Goal: Task Accomplishment & Management: Use online tool/utility

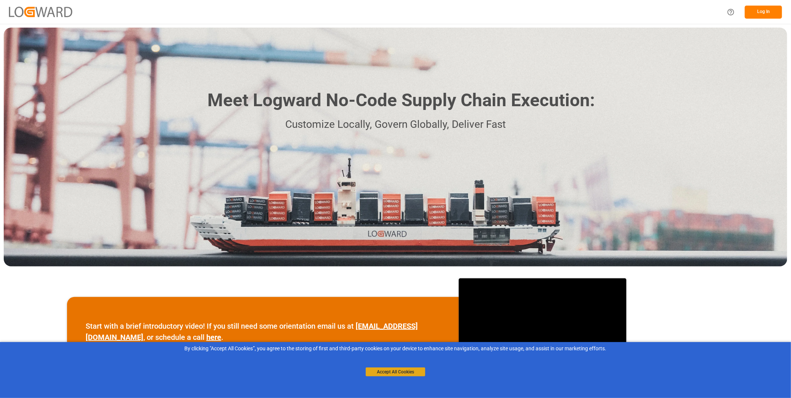
drag, startPoint x: 395, startPoint y: 370, endPoint x: 389, endPoint y: 370, distance: 6.0
click at [394, 370] on button "Accept All Cookies" at bounding box center [396, 371] width 60 height 9
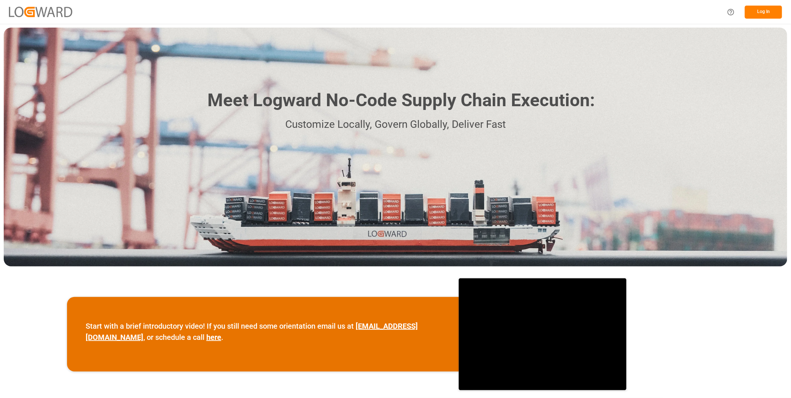
click at [760, 14] on button "Log In" at bounding box center [763, 12] width 37 height 13
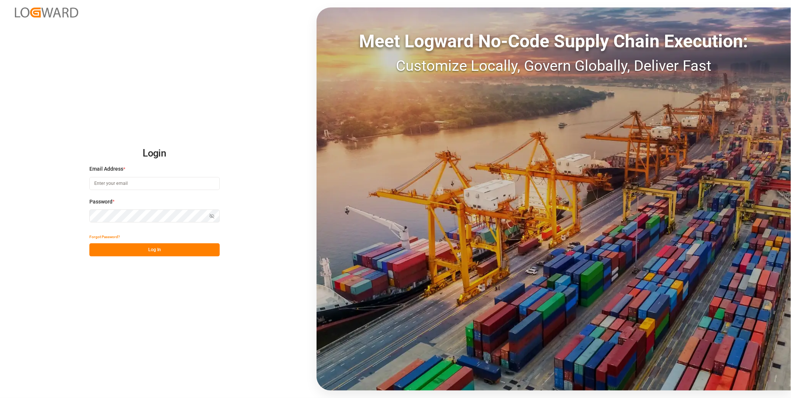
type input "florian.hausmann@rhenus.com"
click at [141, 248] on button "Log In" at bounding box center [154, 249] width 130 height 13
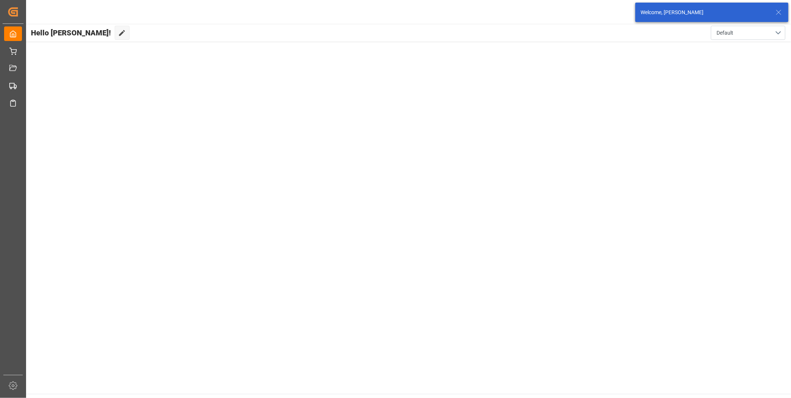
click at [779, 13] on line at bounding box center [778, 12] width 4 height 4
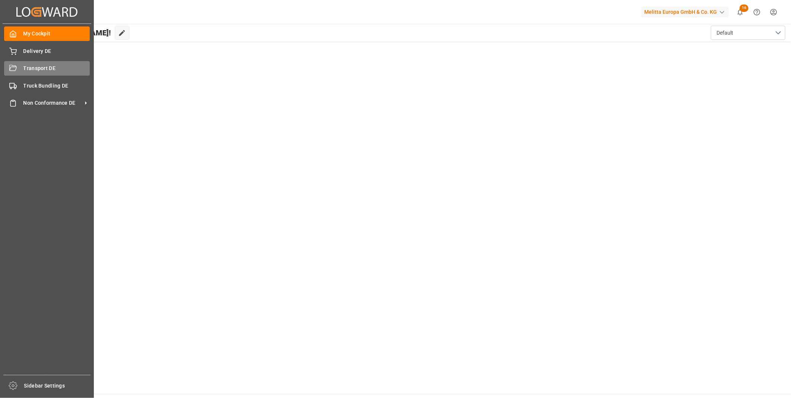
click at [17, 74] on div "Transport DE Transport DE" at bounding box center [47, 68] width 86 height 15
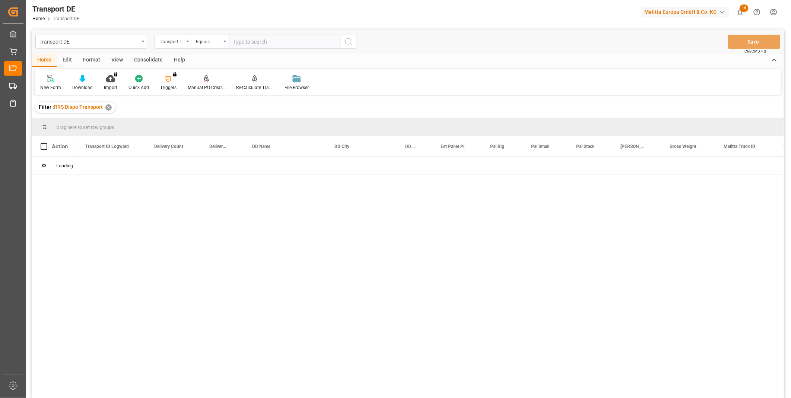
click at [150, 57] on div "Consolidate" at bounding box center [148, 60] width 40 height 13
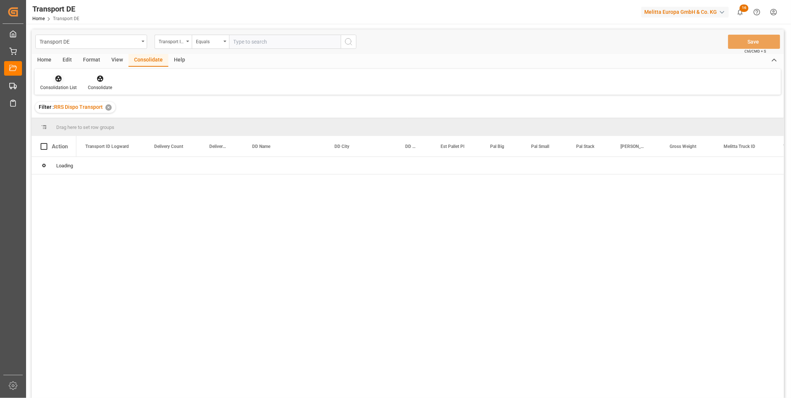
click at [58, 76] on icon at bounding box center [58, 78] width 7 height 7
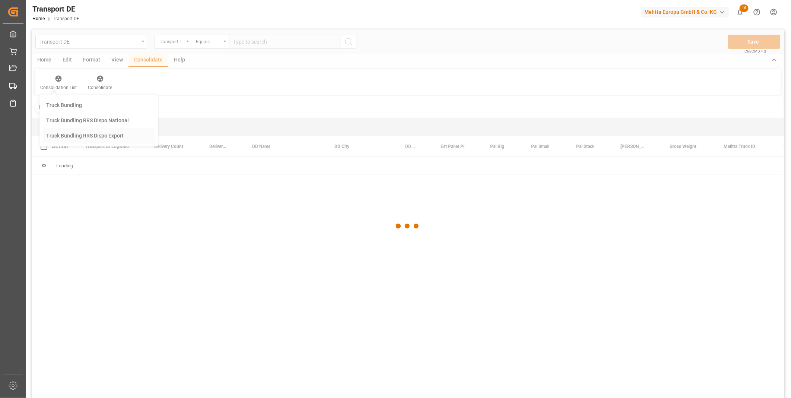
click at [101, 136] on div "Transport DE Transport ID Logward Equals Save Ctrl/CMD + S Home Edit Format Vie…" at bounding box center [408, 223] width 752 height 388
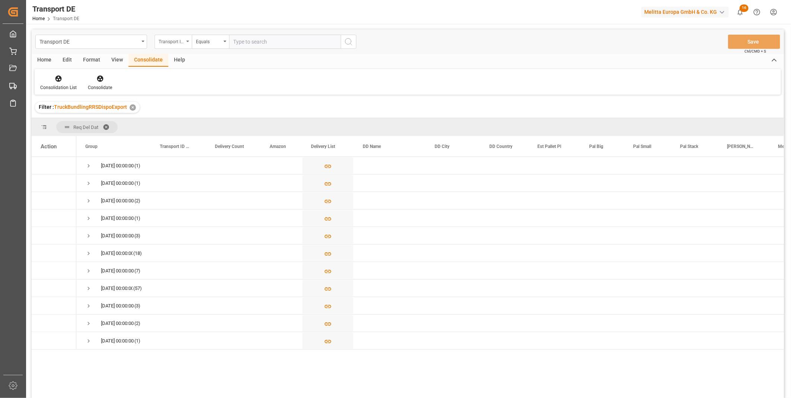
click at [159, 40] on div "Transport ID Logward" at bounding box center [171, 40] width 25 height 9
type input "Route"
click at [169, 77] on div "Route" at bounding box center [210, 76] width 111 height 16
click at [214, 42] on div "Equals" at bounding box center [208, 40] width 25 height 9
click at [216, 118] on div "Starts with" at bounding box center [247, 123] width 111 height 16
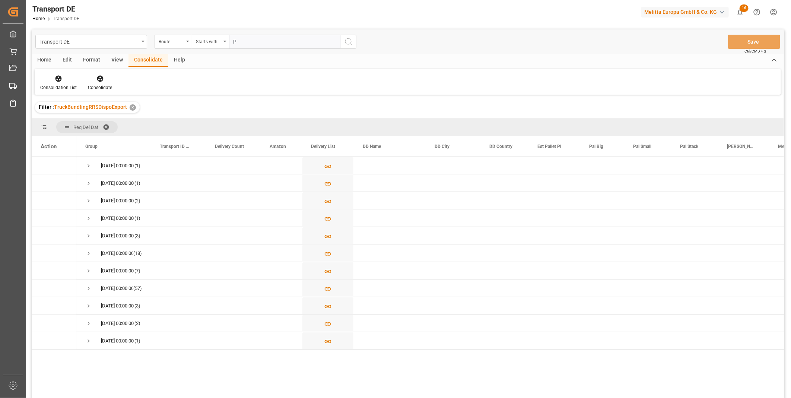
type input "PL"
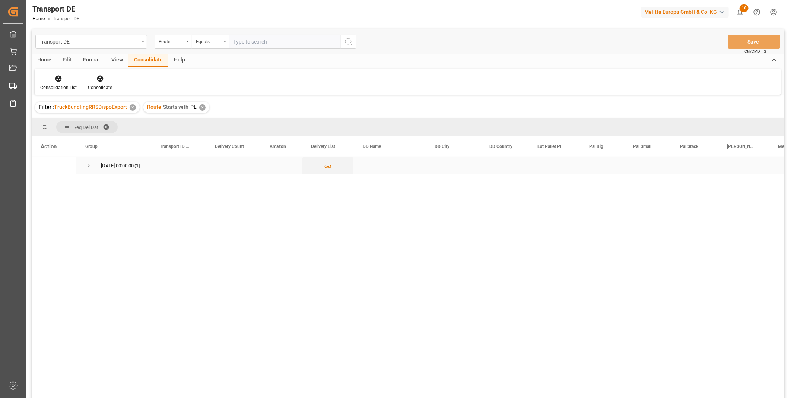
click at [90, 163] on span "Press SPACE to select this row." at bounding box center [88, 165] width 7 height 7
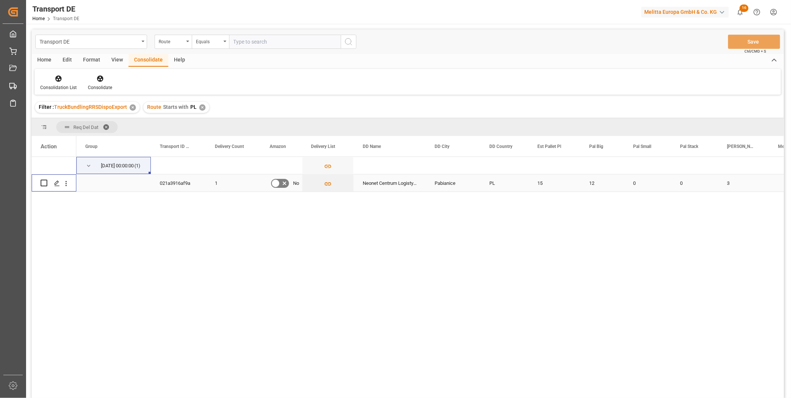
click at [47, 182] on input "Press Space to toggle row selection (unchecked)" at bounding box center [44, 182] width 7 height 7
checkbox input "true"
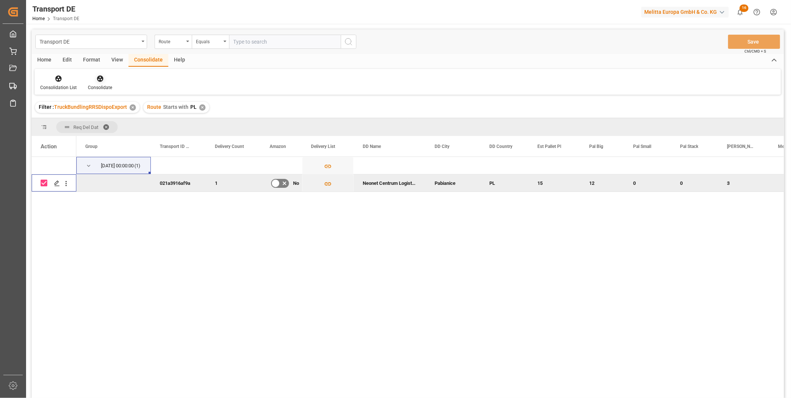
click at [105, 82] on div "Consolidate" at bounding box center [99, 82] width 35 height 16
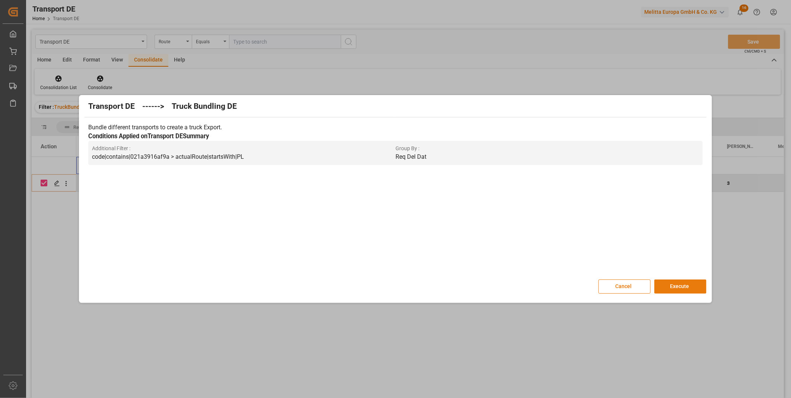
click at [674, 290] on button "Execute" at bounding box center [680, 286] width 52 height 14
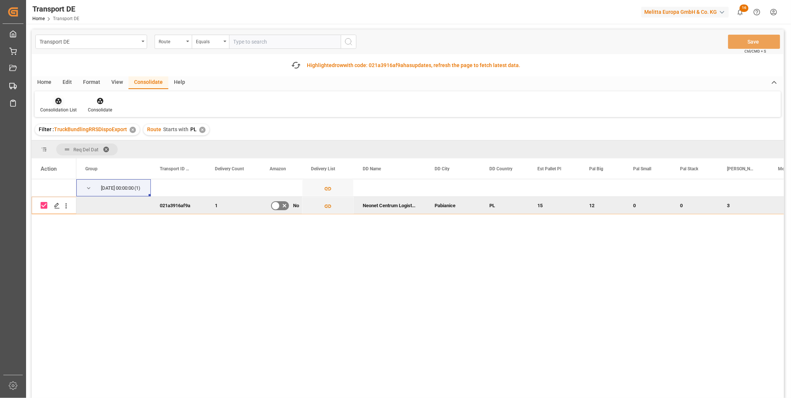
click at [62, 98] on div at bounding box center [58, 101] width 36 height 8
click at [121, 150] on div "Transport DE Route Equals Save Ctrl/CMD + S Fetch latest updates Highlighted ro…" at bounding box center [408, 234] width 752 height 410
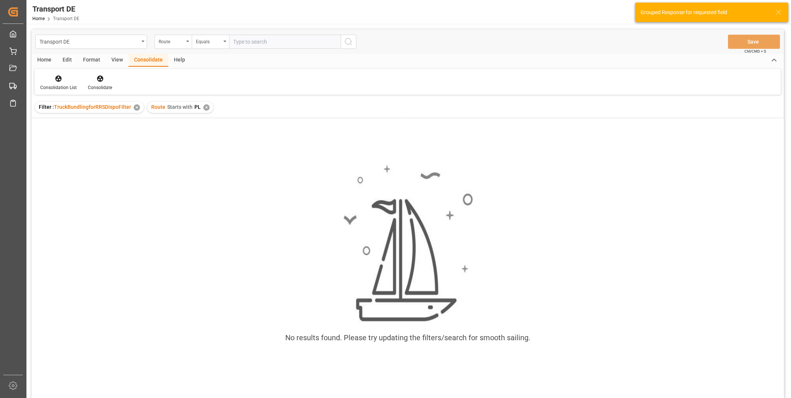
drag, startPoint x: 63, startPoint y: 97, endPoint x: 60, endPoint y: 91, distance: 6.5
click at [60, 91] on div "Consolidation List Consolidate" at bounding box center [408, 82] width 746 height 26
click at [59, 86] on div "Consolidation List" at bounding box center [58, 87] width 36 height 7
click at [86, 140] on div "Transport DE Route Equals Save Ctrl/CMD + S Home Edit Format View Consolidate H…" at bounding box center [408, 223] width 752 height 388
click at [201, 108] on div "✕" at bounding box center [202, 107] width 6 height 6
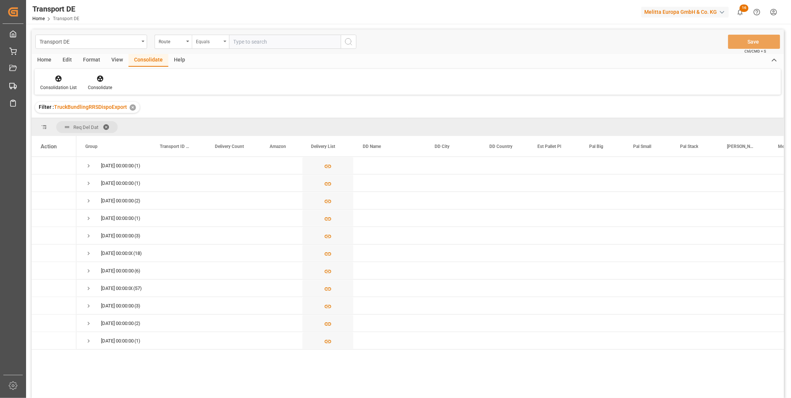
click at [209, 41] on div "Equals" at bounding box center [208, 40] width 25 height 9
click at [207, 128] on div "Starts with" at bounding box center [247, 123] width 111 height 16
type input "CZ"
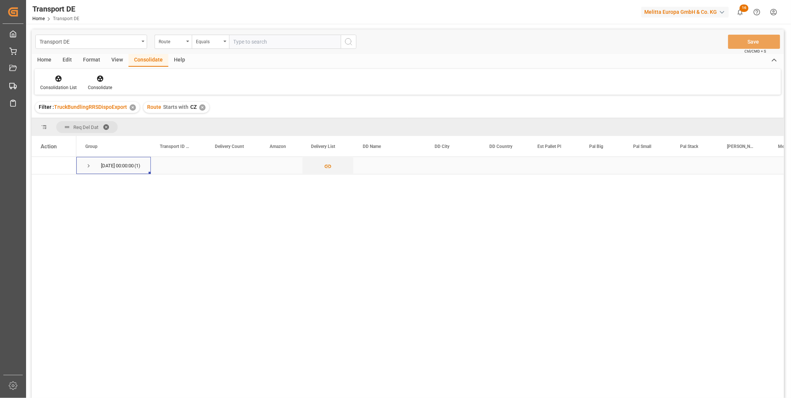
click at [88, 165] on span "Press SPACE to select this row." at bounding box center [88, 165] width 7 height 7
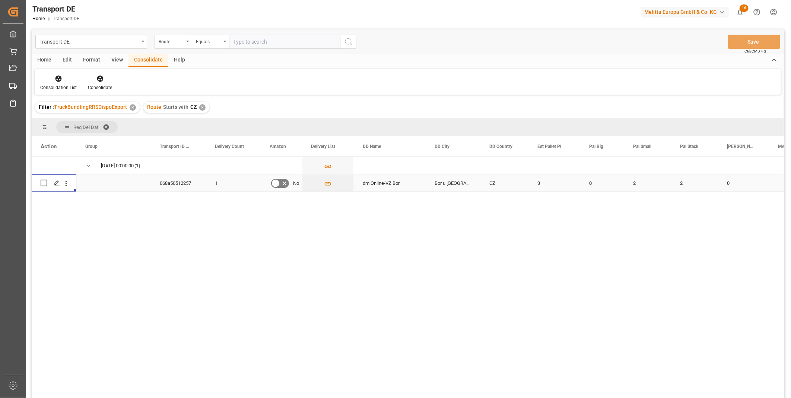
drag, startPoint x: 39, startPoint y: 184, endPoint x: 48, endPoint y: 181, distance: 9.6
click at [39, 184] on div "Press SPACE to select this row." at bounding box center [54, 182] width 45 height 17
click at [43, 182] on input "Press Space to toggle row selection (unchecked)" at bounding box center [44, 182] width 7 height 7
checkbox input "true"
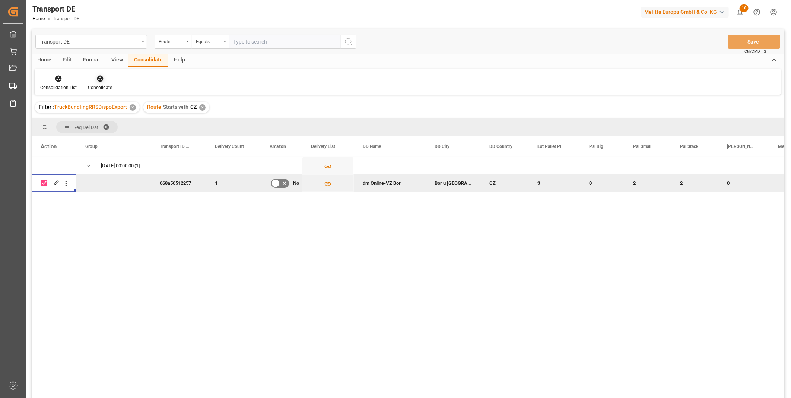
click at [93, 85] on div "Consolidate" at bounding box center [100, 87] width 24 height 7
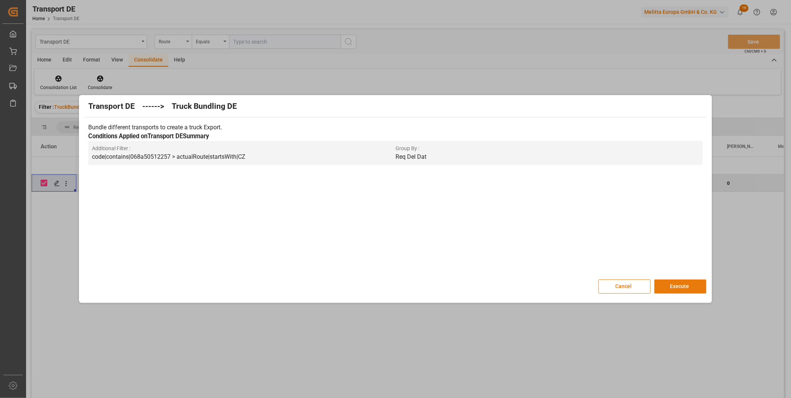
click at [669, 285] on button "Execute" at bounding box center [680, 286] width 52 height 14
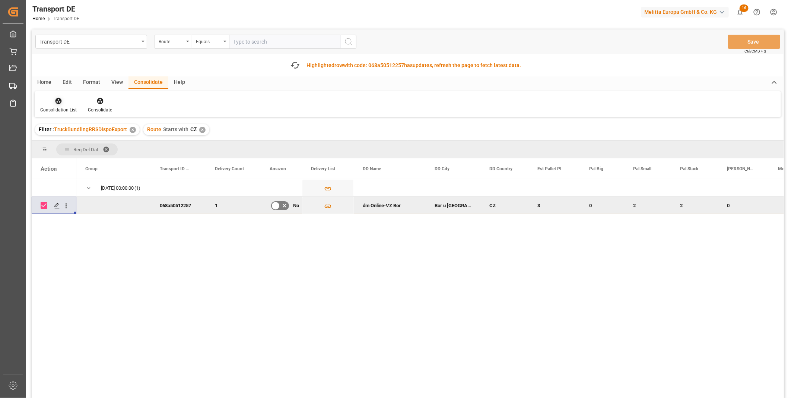
click at [59, 107] on div "Consolidation List" at bounding box center [58, 109] width 36 height 7
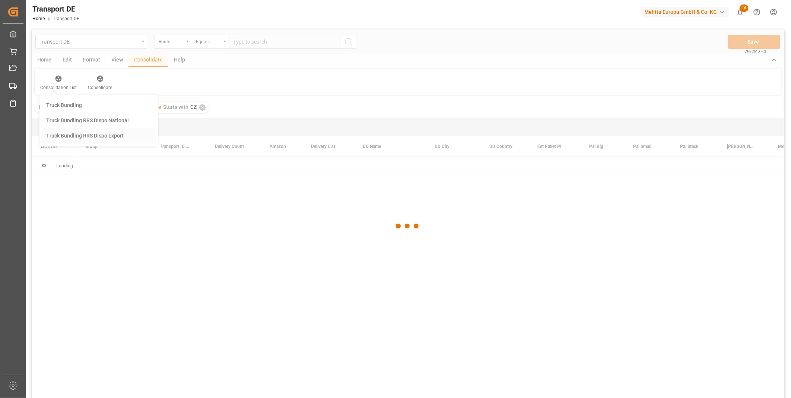
click at [95, 160] on div "Transport DE Route Equals Save Ctrl/CMD + S Home Edit Format View Consolidate H…" at bounding box center [408, 223] width 752 height 388
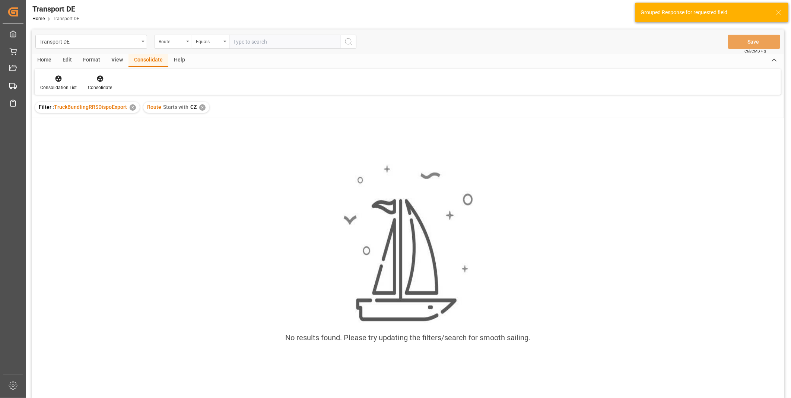
click at [179, 39] on div "Route" at bounding box center [171, 40] width 25 height 9
click at [316, 95] on div "Transport DE Route Transport ID Logward Created At TSP Truck ID Send To Raben E…" at bounding box center [408, 223] width 752 height 388
click at [204, 106] on div "Route Starts with CZ ✕" at bounding box center [176, 107] width 66 height 11
click at [199, 108] on div "✕" at bounding box center [202, 107] width 6 height 6
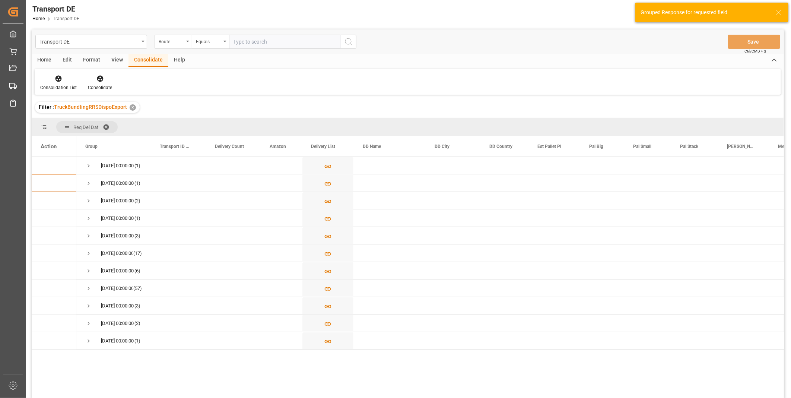
click at [175, 41] on div "Route" at bounding box center [171, 40] width 25 height 9
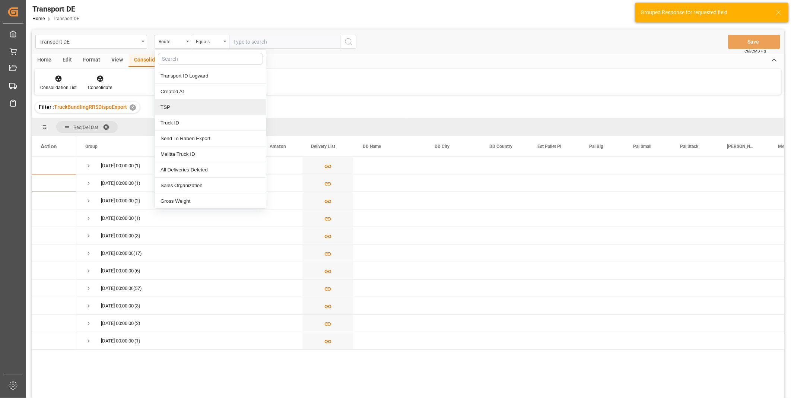
click at [173, 109] on div "TSP" at bounding box center [210, 107] width 111 height 16
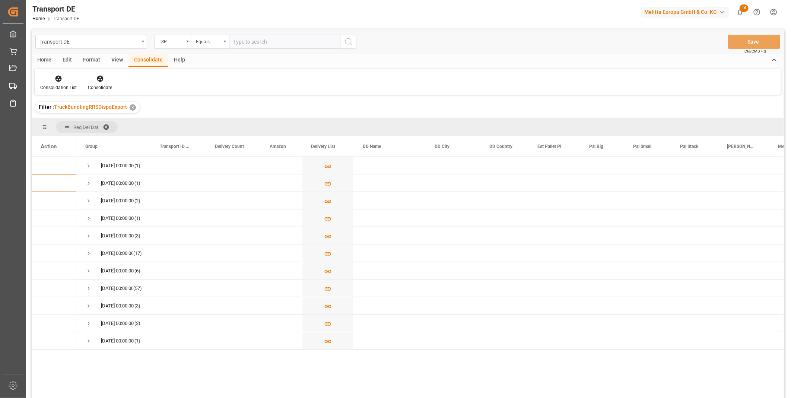
click at [236, 35] on input "text" at bounding box center [285, 42] width 112 height 14
type input "DACHSER COF FOODSERVICE"
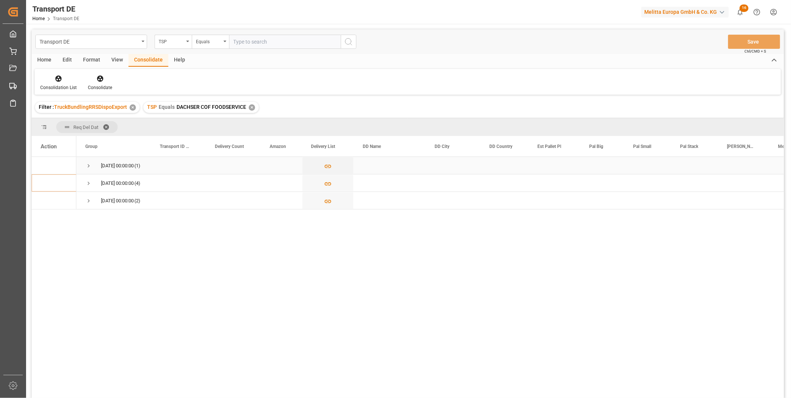
click at [90, 165] on span "Press SPACE to select this row." at bounding box center [88, 165] width 7 height 7
click at [43, 184] on input "Press Space to toggle row selection (unchecked)" at bounding box center [44, 182] width 7 height 7
checkbox input "true"
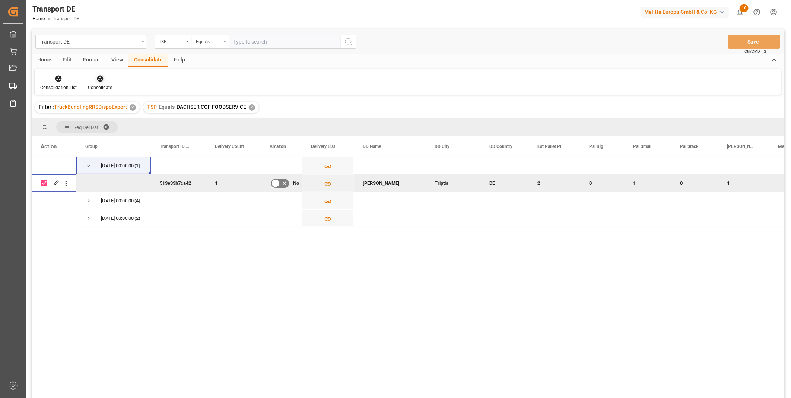
click at [96, 79] on icon at bounding box center [99, 78] width 7 height 7
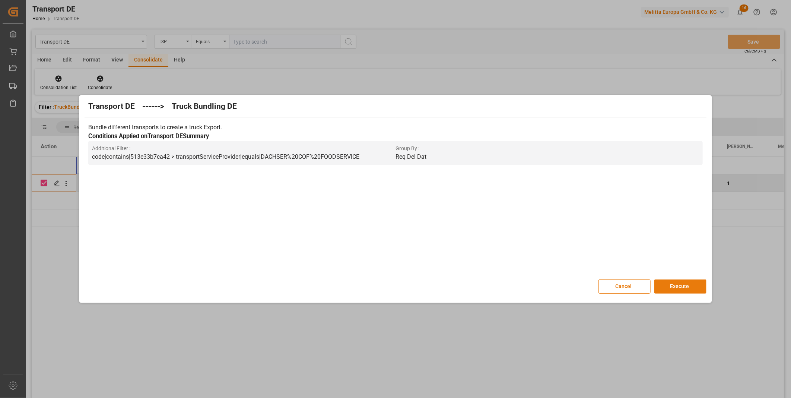
click at [693, 292] on button "Execute" at bounding box center [680, 286] width 52 height 14
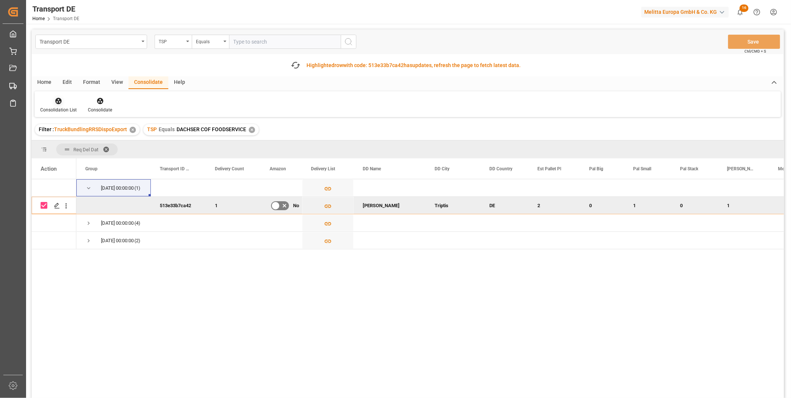
click at [62, 104] on div at bounding box center [58, 101] width 36 height 8
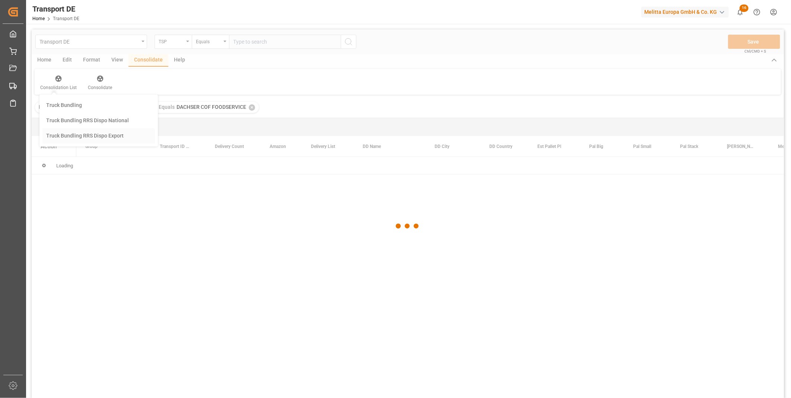
click at [96, 153] on div "Transport DE TSP Equals Save Ctrl/CMD + S Home Edit Format View Consolidate Hel…" at bounding box center [408, 223] width 752 height 388
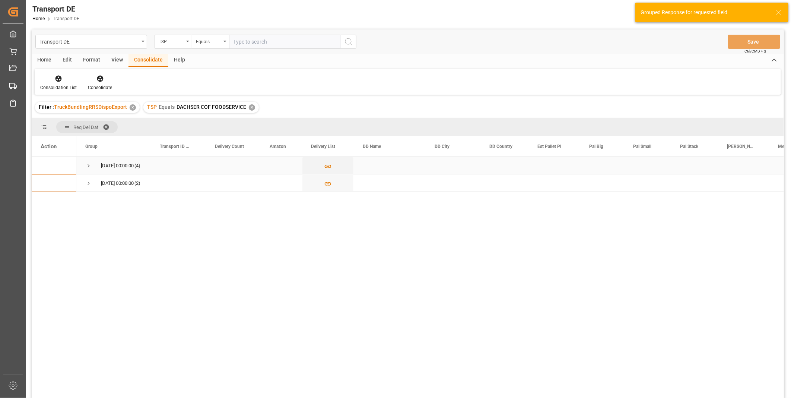
click at [95, 164] on span "30.09.2025 00:00:00 (4)" at bounding box center [113, 165] width 57 height 16
click at [90, 163] on span "Press SPACE to select this row." at bounding box center [88, 165] width 7 height 7
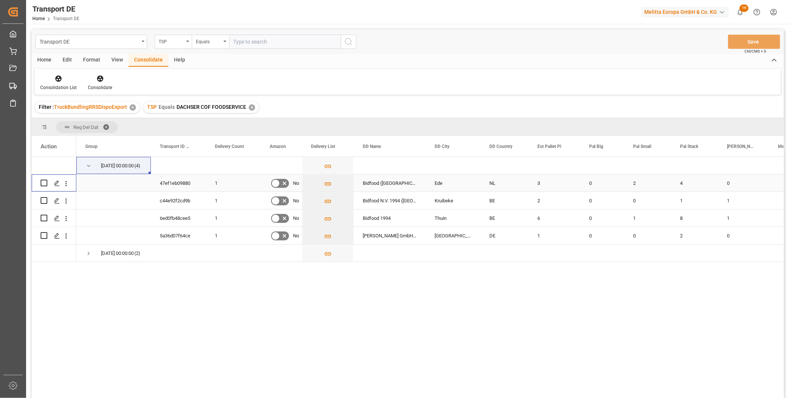
click at [43, 183] on input "Press Space to toggle row selection (unchecked)" at bounding box center [44, 182] width 7 height 7
checkbox input "true"
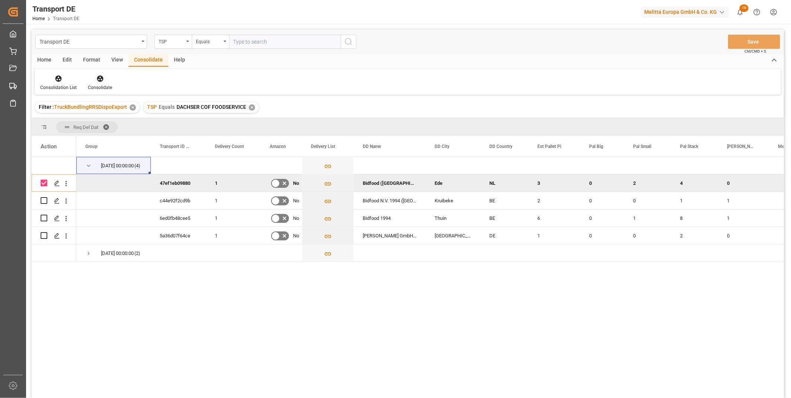
click at [101, 84] on div "Consolidate" at bounding box center [100, 87] width 24 height 7
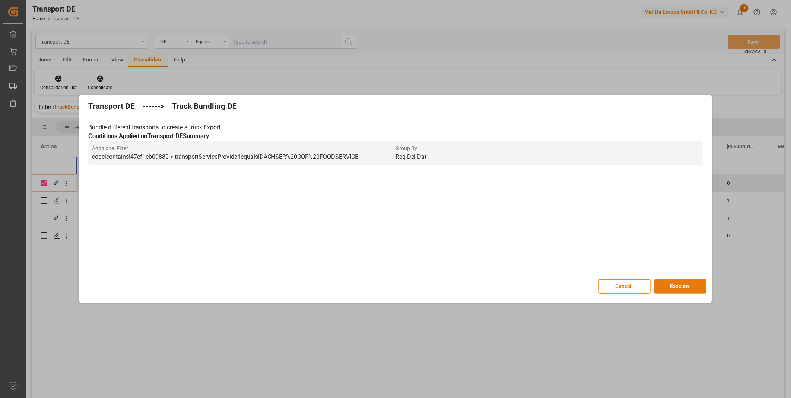
click at [679, 287] on button "Execute" at bounding box center [680, 286] width 52 height 14
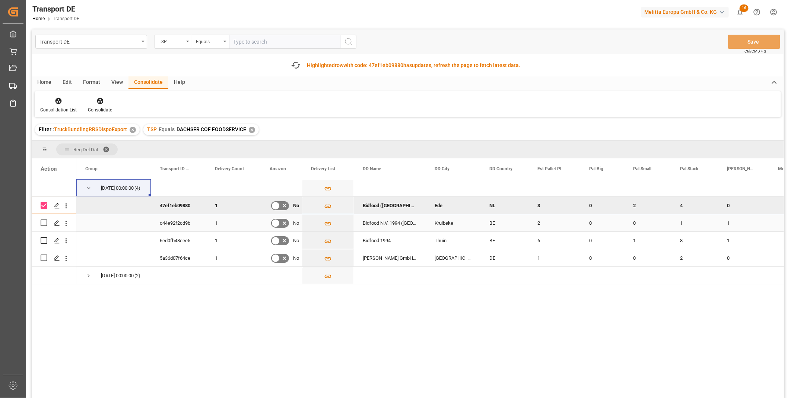
click at [44, 222] on input "Press Space to toggle row selection (unchecked)" at bounding box center [44, 222] width 7 height 7
checkbox input "true"
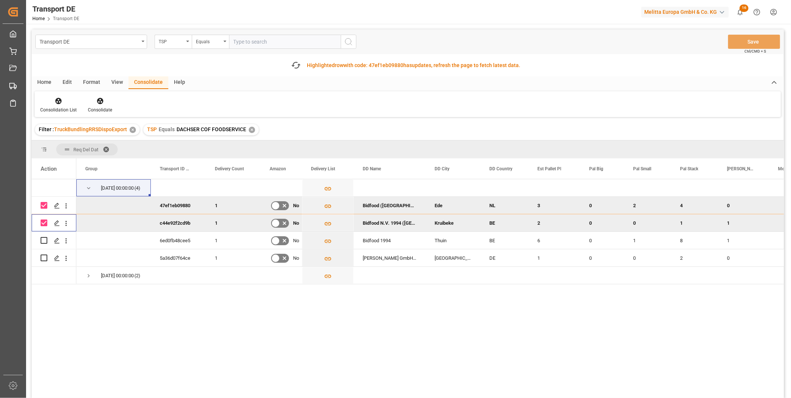
click at [45, 206] on input "Press Space to toggle row selection (checked)" at bounding box center [44, 205] width 7 height 7
checkbox input "false"
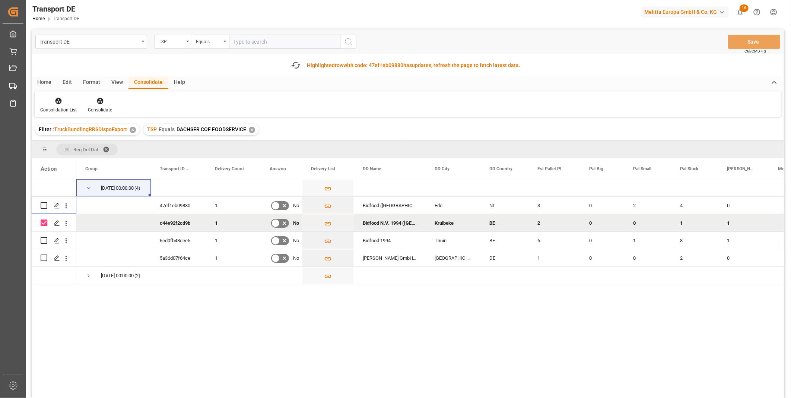
click at [103, 115] on div "Consolidation List Consolidate" at bounding box center [408, 104] width 746 height 26
click at [99, 107] on div "Consolidate" at bounding box center [100, 109] width 24 height 7
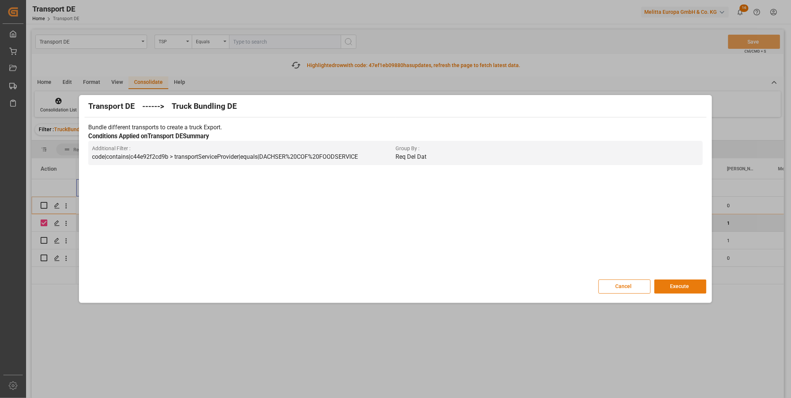
click at [677, 286] on button "Execute" at bounding box center [680, 286] width 52 height 14
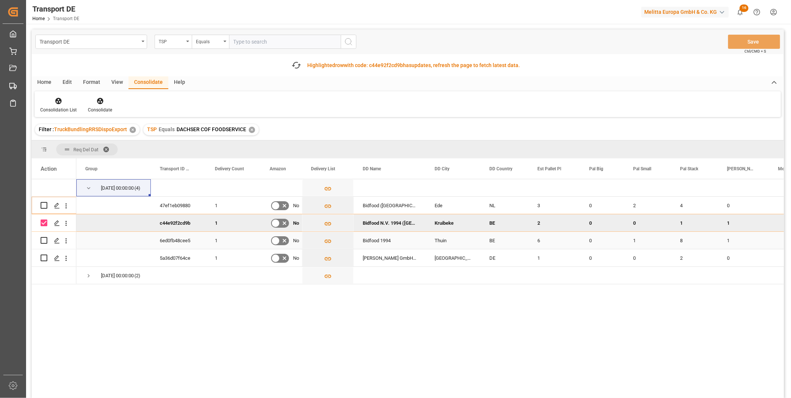
click at [43, 241] on input "Press Space to toggle row selection (unchecked)" at bounding box center [44, 240] width 7 height 7
checkbox input "true"
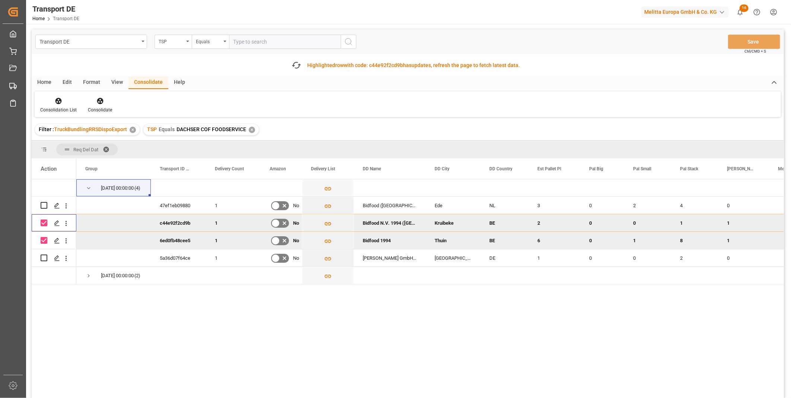
click at [45, 222] on input "Press Space to toggle row selection (checked)" at bounding box center [44, 222] width 7 height 7
checkbox input "false"
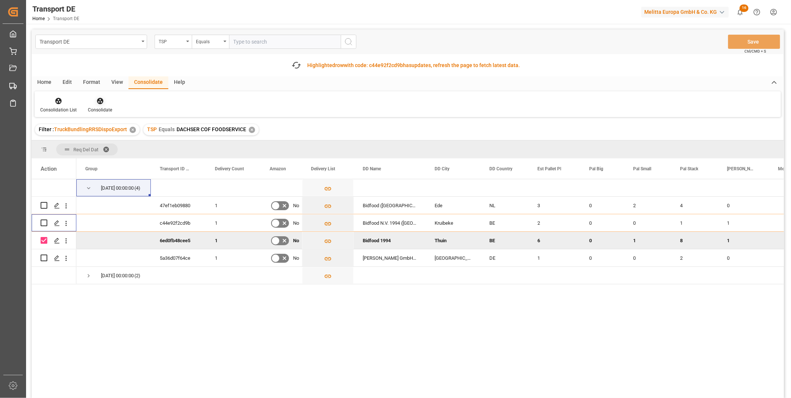
click at [88, 104] on div at bounding box center [100, 101] width 24 height 8
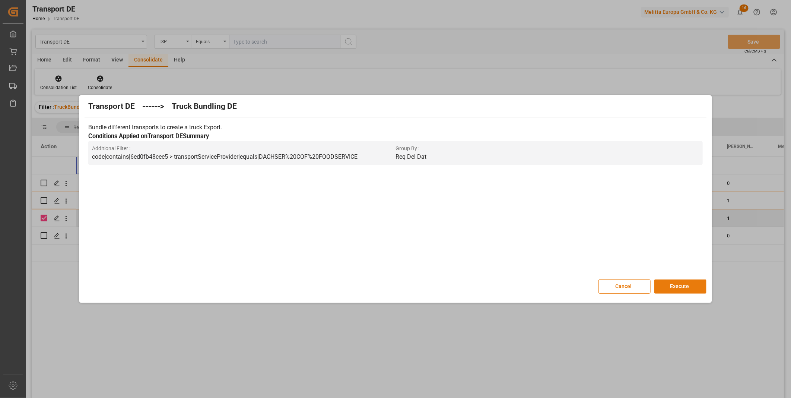
click at [666, 292] on button "Execute" at bounding box center [680, 286] width 52 height 14
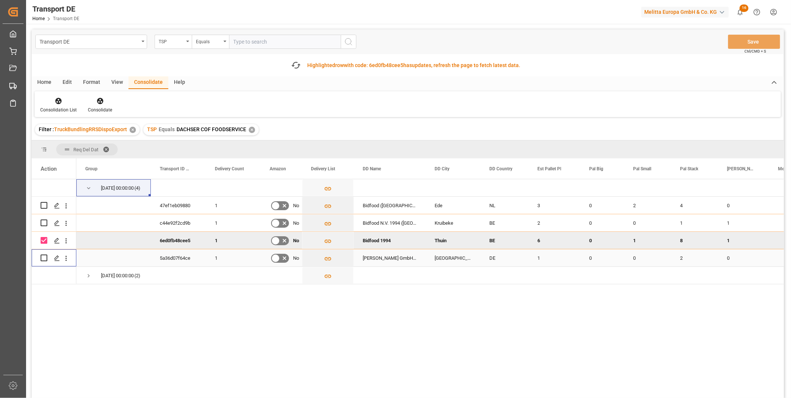
click at [43, 257] on input "Press Space to toggle row selection (unchecked)" at bounding box center [44, 257] width 7 height 7
checkbox input "true"
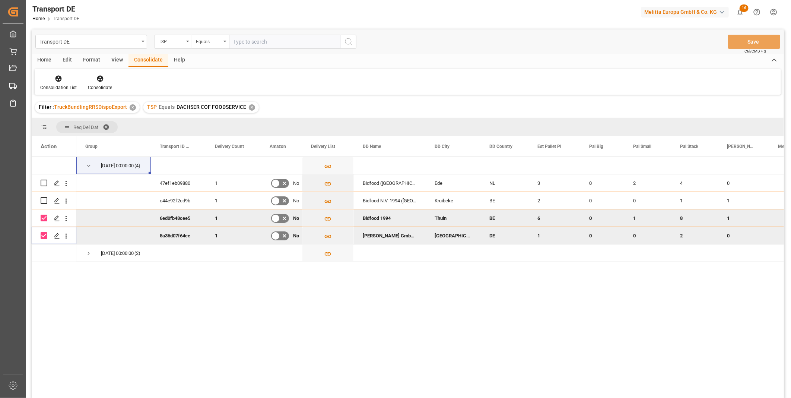
click at [45, 239] on div "Press SPACE to deselect this row." at bounding box center [44, 235] width 7 height 7
click at [45, 220] on input "Press Space to toggle row selection (checked)" at bounding box center [44, 217] width 7 height 7
checkbox input "false"
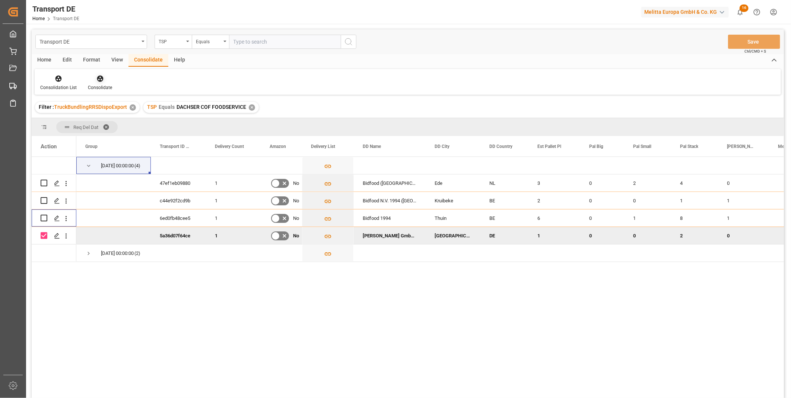
click at [101, 79] on icon at bounding box center [100, 79] width 6 height 6
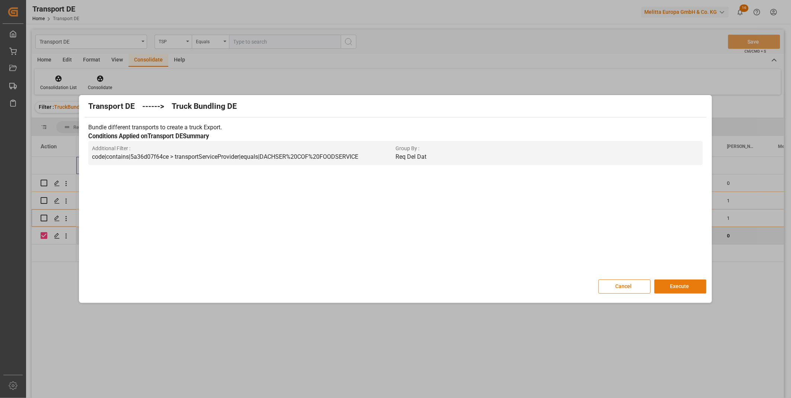
click at [679, 287] on button "Execute" at bounding box center [680, 286] width 52 height 14
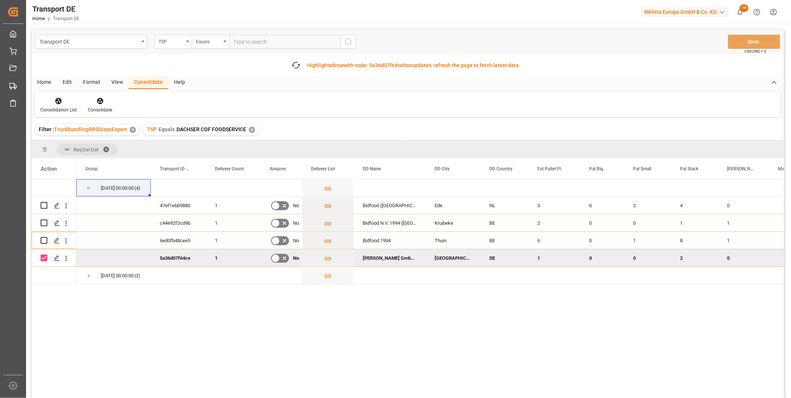
click at [70, 101] on div at bounding box center [58, 101] width 36 height 8
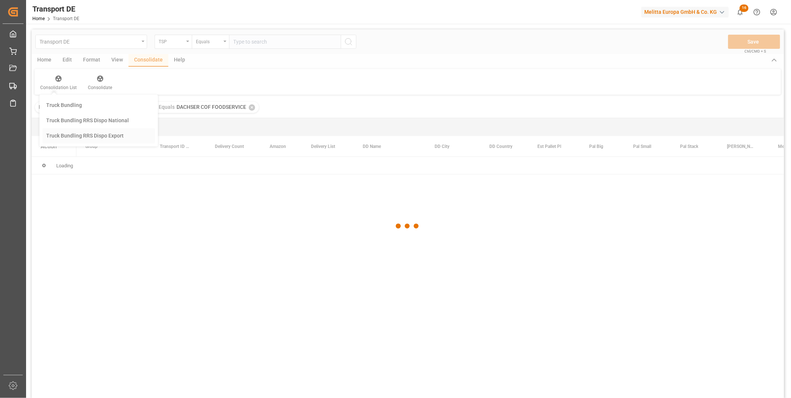
click at [66, 139] on div "Transport DE TSP Equals Save Ctrl/CMD + S Home Edit Format View Consolidate Hel…" at bounding box center [408, 223] width 752 height 388
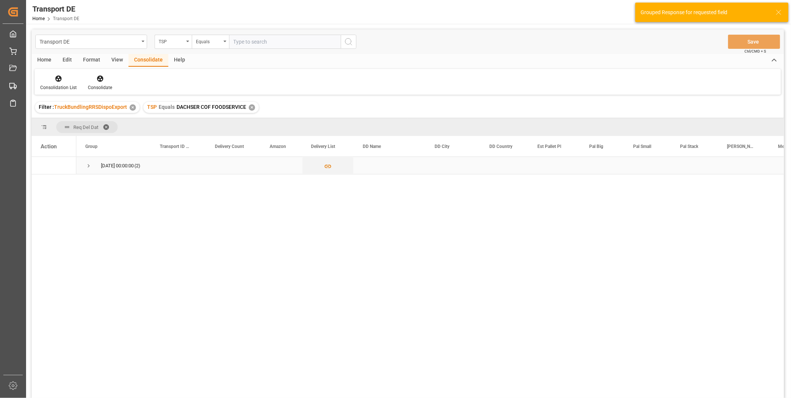
click at [89, 167] on span "Press SPACE to select this row." at bounding box center [88, 165] width 7 height 7
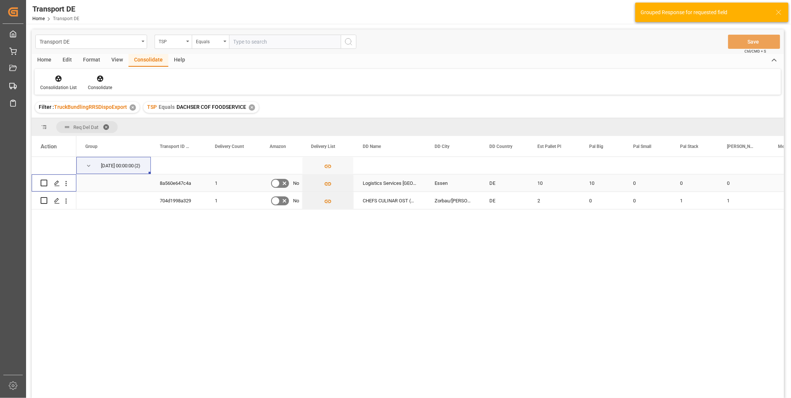
click at [44, 182] on input "Press Space to toggle row selection (unchecked)" at bounding box center [44, 182] width 7 height 7
checkbox input "true"
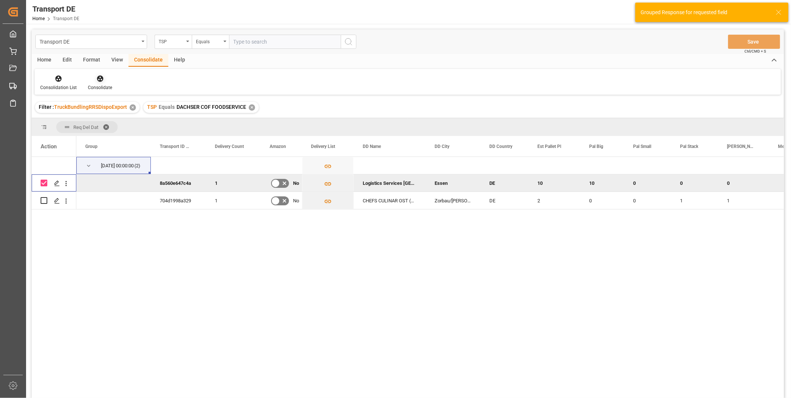
click at [103, 82] on div "Consolidate" at bounding box center [99, 82] width 35 height 16
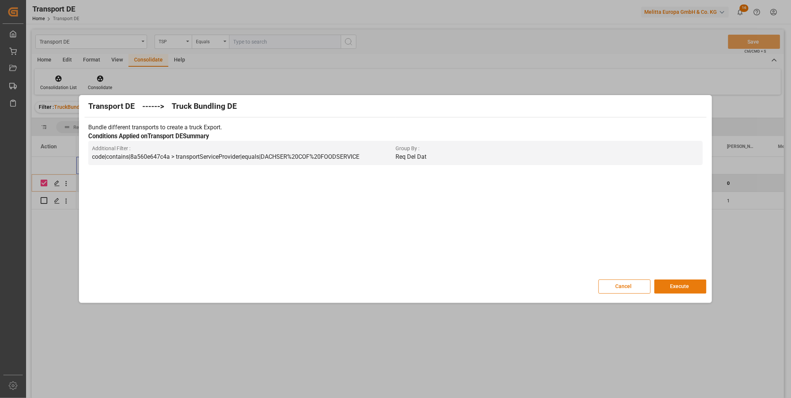
click at [679, 282] on button "Execute" at bounding box center [680, 286] width 52 height 14
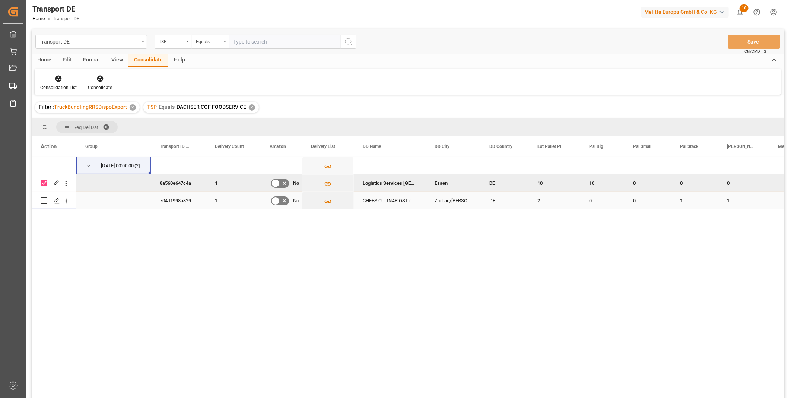
click at [46, 199] on input "Press Space to toggle row selection (unchecked)" at bounding box center [44, 200] width 7 height 7
checkbox input "true"
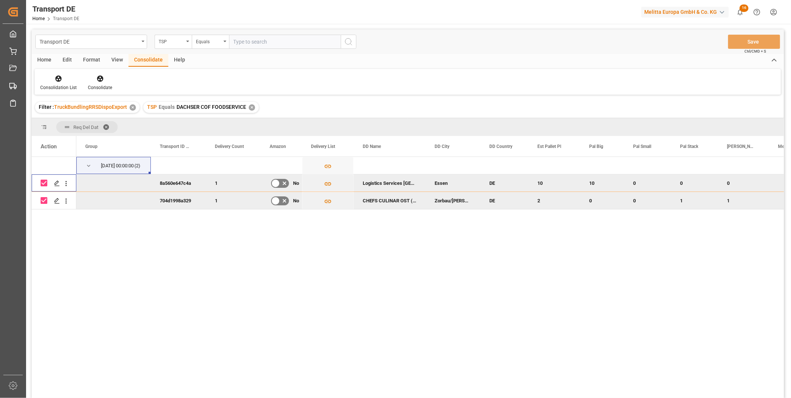
click at [42, 181] on input "Press Space to toggle row selection (checked)" at bounding box center [44, 182] width 7 height 7
checkbox input "false"
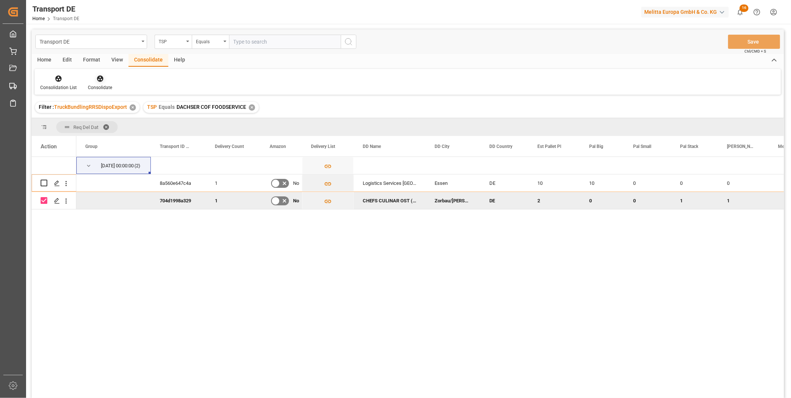
click at [106, 80] on div at bounding box center [100, 78] width 24 height 8
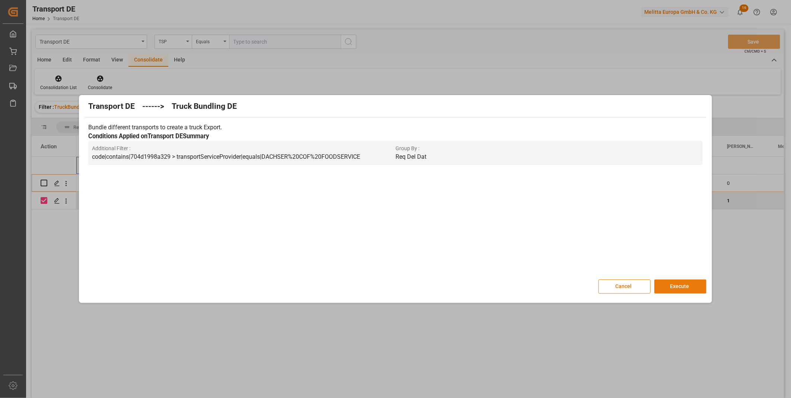
click at [657, 285] on button "Execute" at bounding box center [680, 286] width 52 height 14
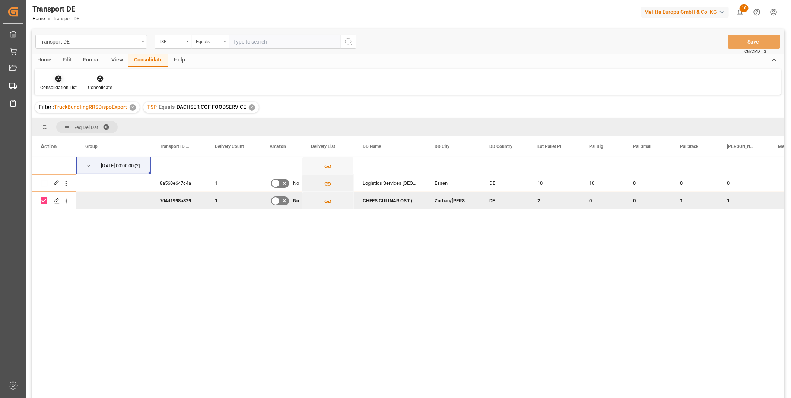
click at [47, 83] on div "Consolidation List" at bounding box center [59, 82] width 48 height 16
click at [96, 142] on div "Transport DE TSP Equals Save Ctrl/CMD + S Home Edit Format View Consolidate Hel…" at bounding box center [408, 223] width 752 height 388
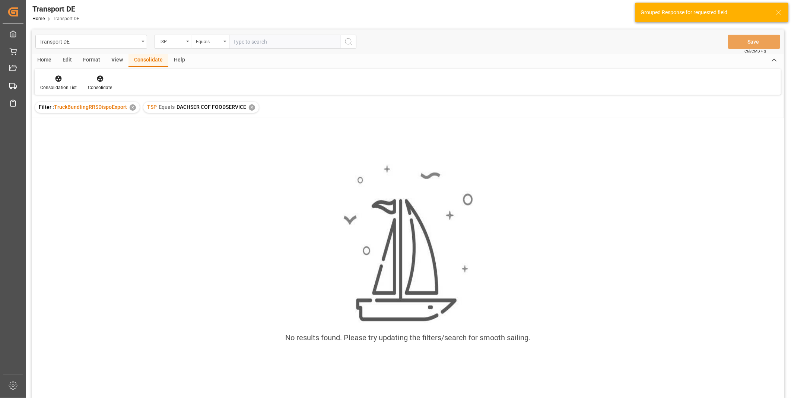
click at [252, 108] on div "✕" at bounding box center [252, 107] width 6 height 6
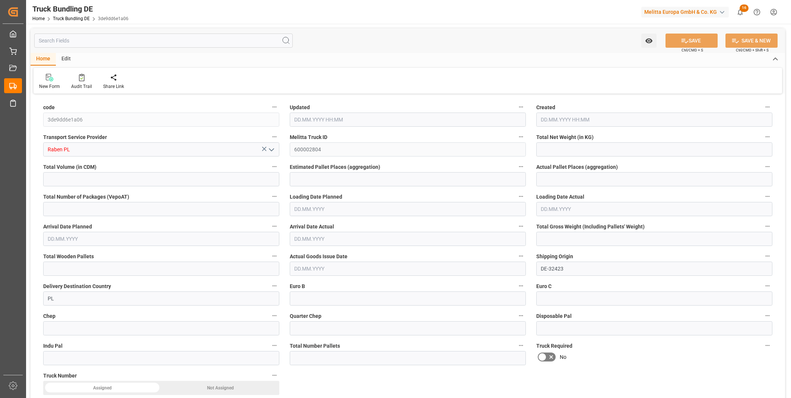
type input "1884.688"
type input "20781.47"
type input "15"
type input "0"
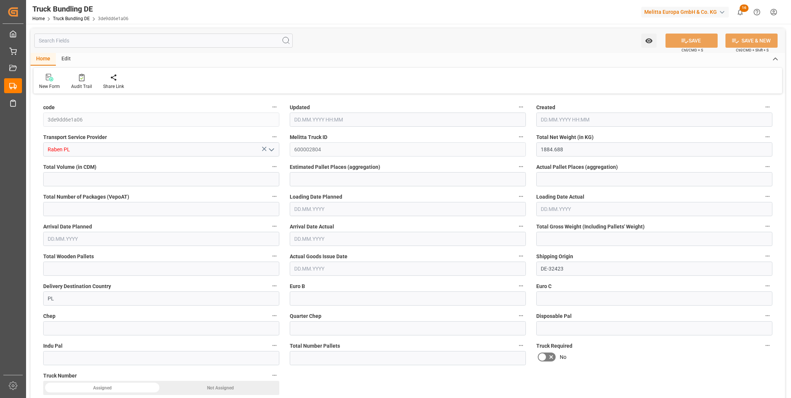
type input "2683"
type input "15"
type input "0"
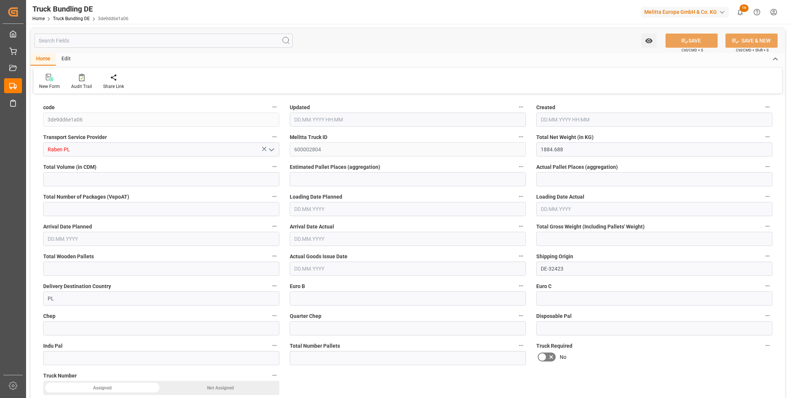
type input "0"
type input "22.09.2025 08:19"
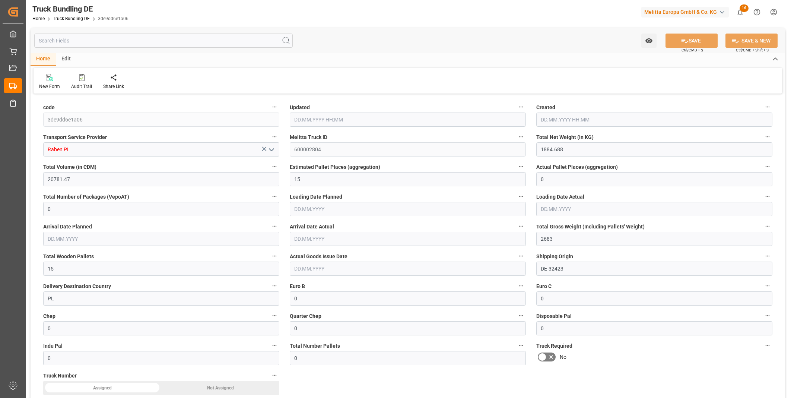
type input "22.09.2025 08:19"
type input "23.09.2025"
type input "29.09.2025"
type input "22.09.2025"
type input "22.09.2025 08:19"
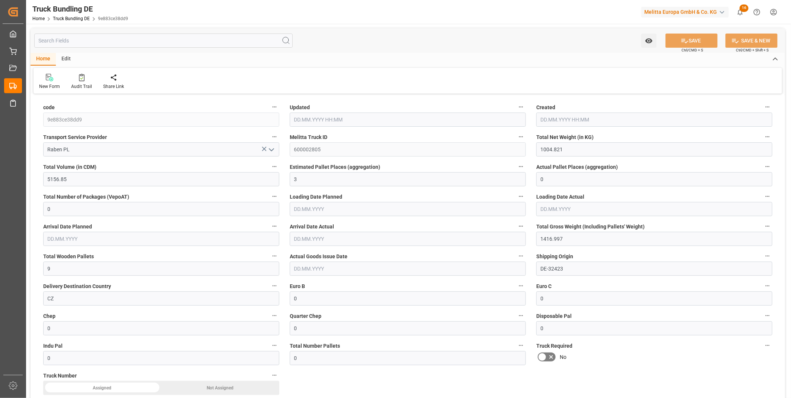
type input "22.09.2025 08:19"
type input "24.09.2025"
type input "26.09.2025"
type input "22.09.2025"
type input "1231.631"
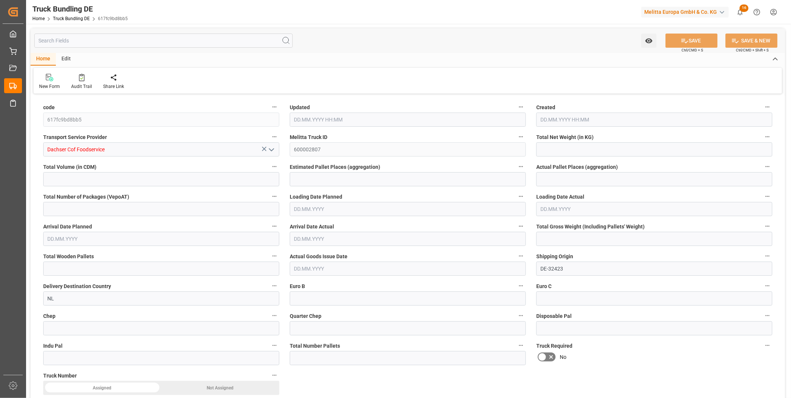
type input "4826.833"
type input "3"
type input "0"
type input "1619"
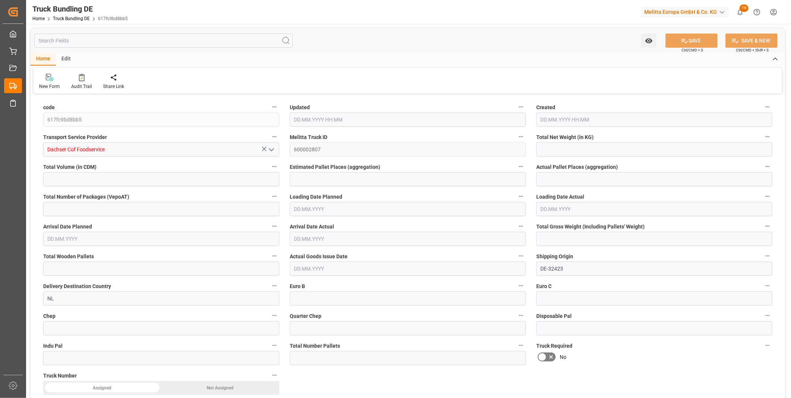
type input "6"
type input "0"
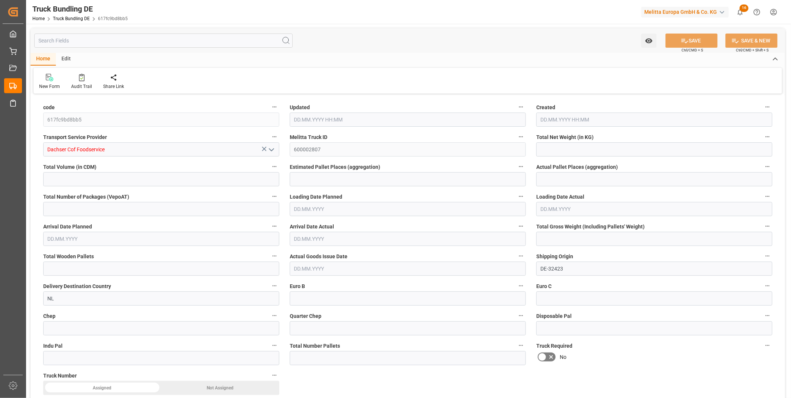
type input "0"
type input "[DATE] 08:22"
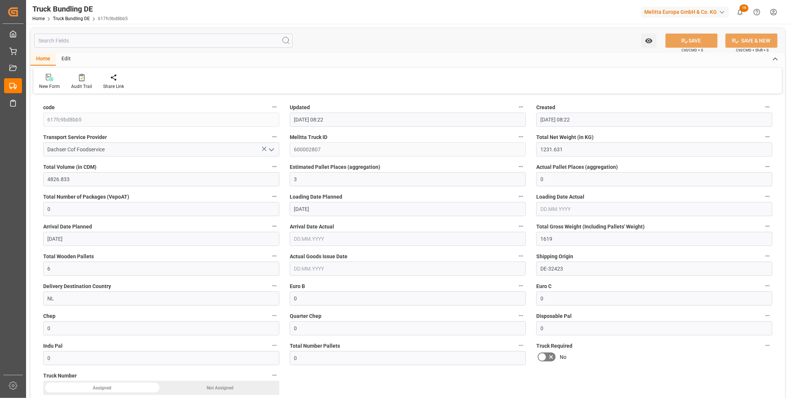
type input "[DATE]"
type input "[DATE] 08:22"
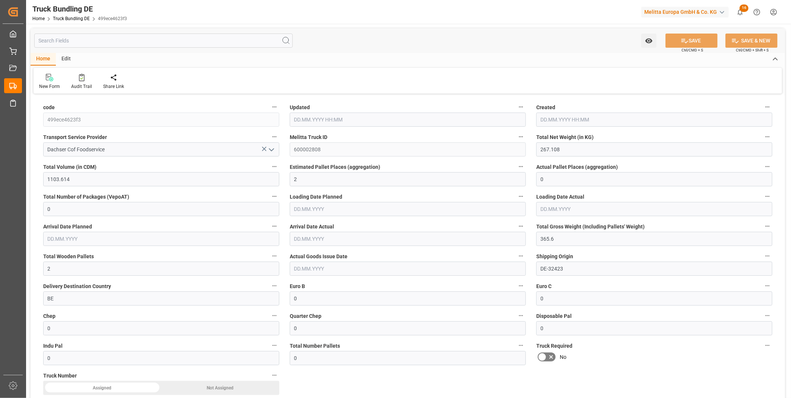
type input "[DATE]"
type input "2030.38"
type input "8772.024"
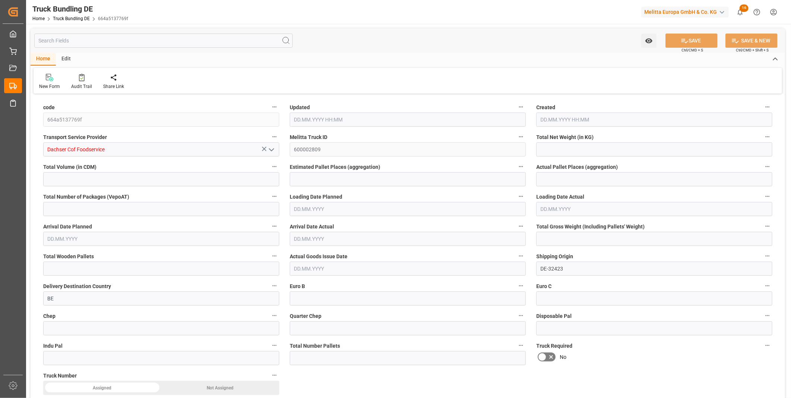
type input "6"
type input "0"
type input "2674.495"
type input "10"
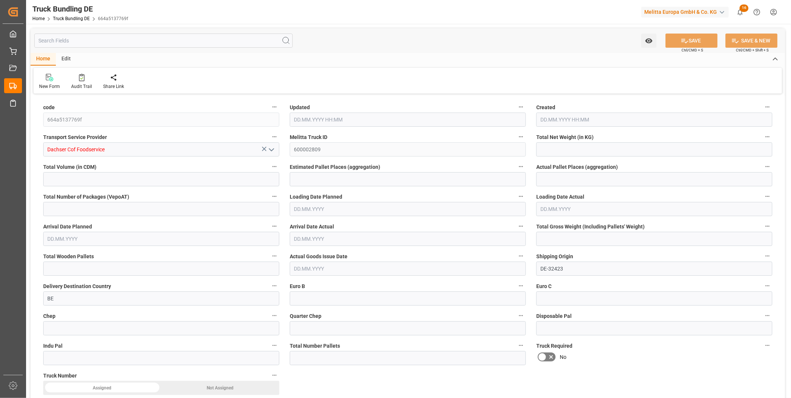
type input "0"
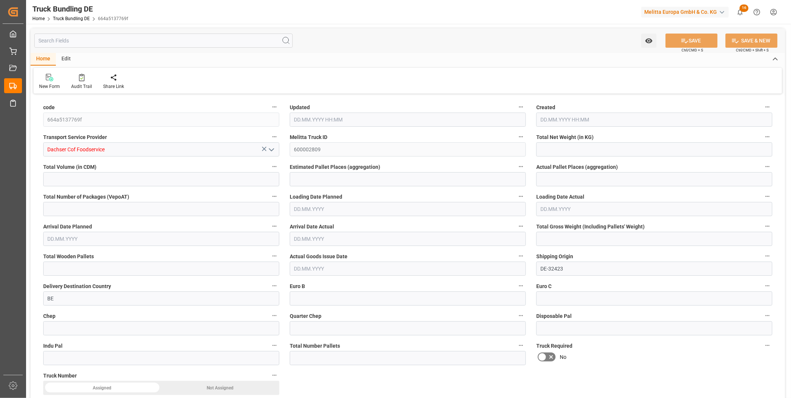
type input "0"
type input "22.09.2025 08:22"
type input "29.09.2025"
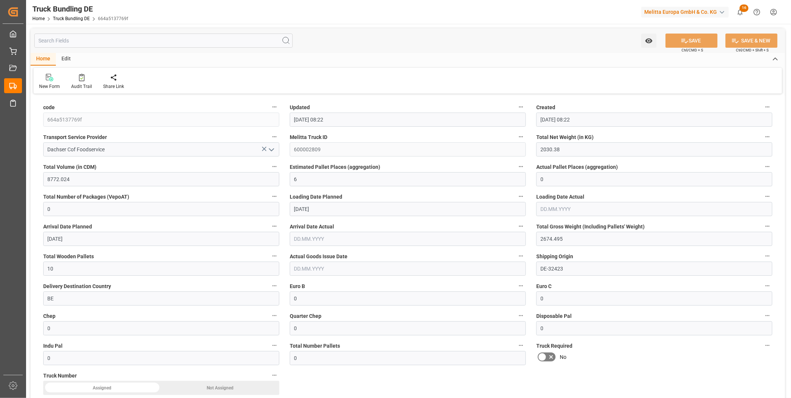
type input "30.09.2025"
type input "[DATE]"
type input "[DATE] 08:23"
type input "26.09.2025"
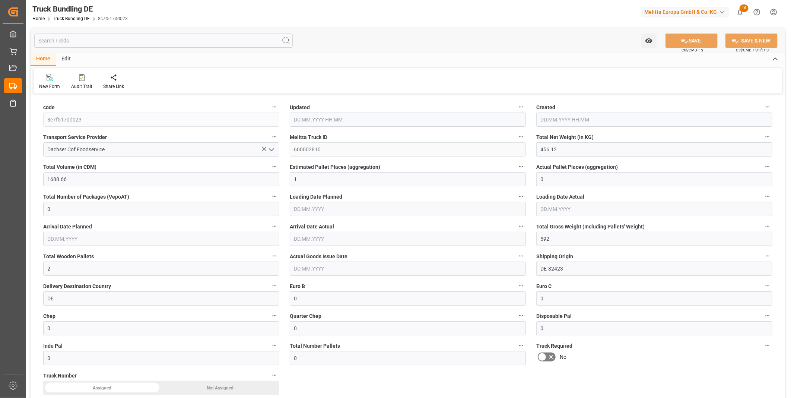
type input "30.09.2025"
type input "[DATE]"
type input "2220"
type input "7614.6"
type input "10"
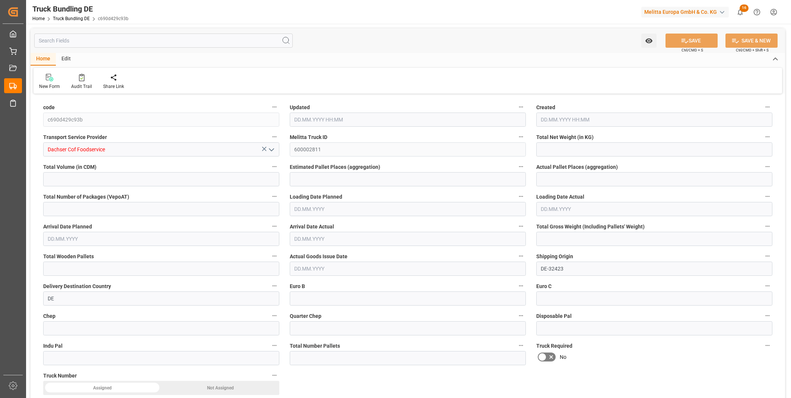
type input "0"
type input "2720"
type input "10"
type input "0"
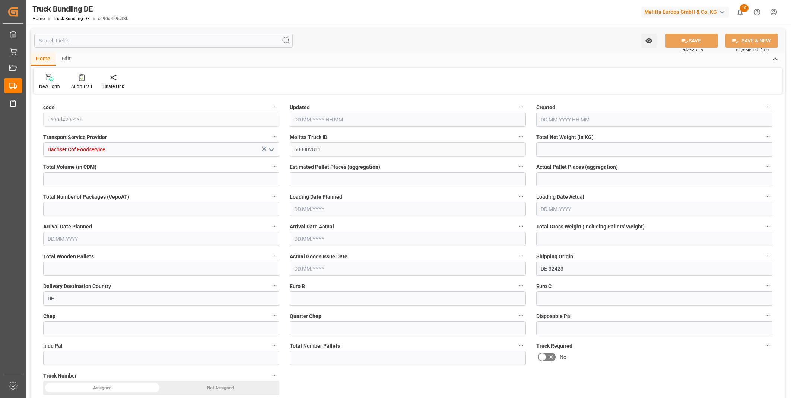
type input "0"
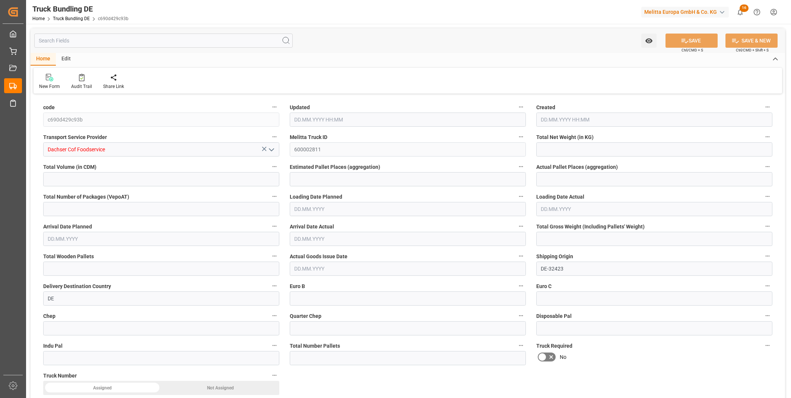
type input "0"
type input "[DATE] 08:23"
type input "[DATE]"
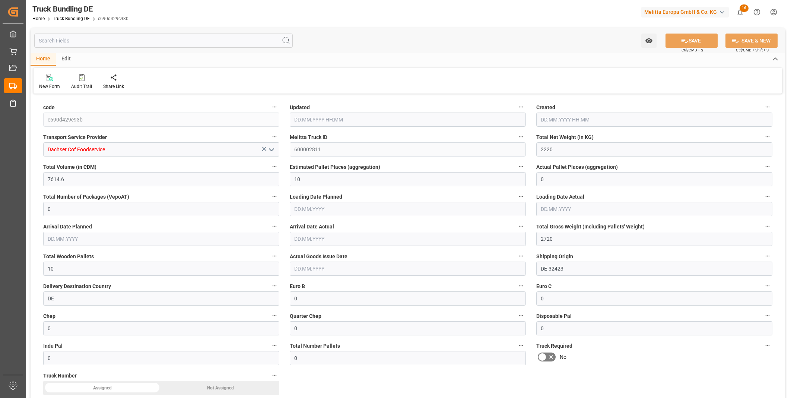
type input "[DATE]"
type input "169.875"
type input "834.012"
type input "2"
type input "0"
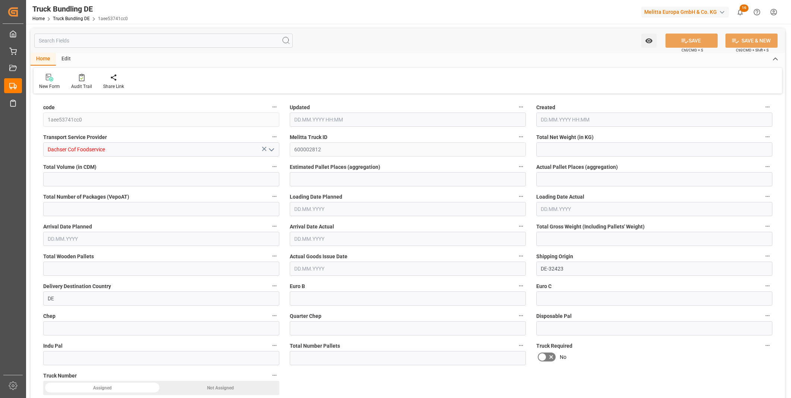
type input "0"
type input "251.124"
type input "2"
type input "0"
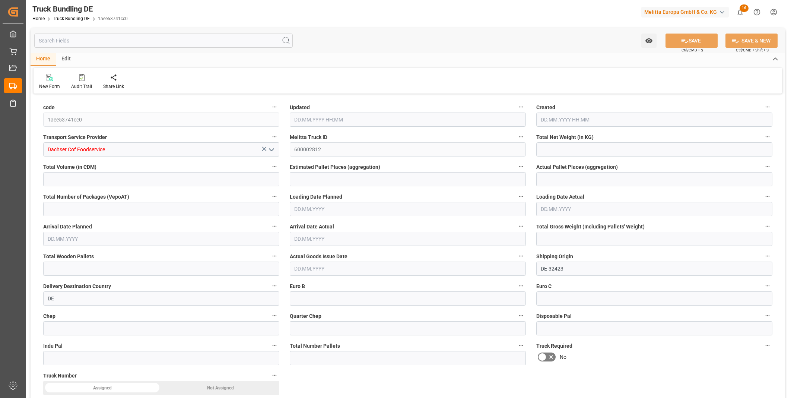
type input "0"
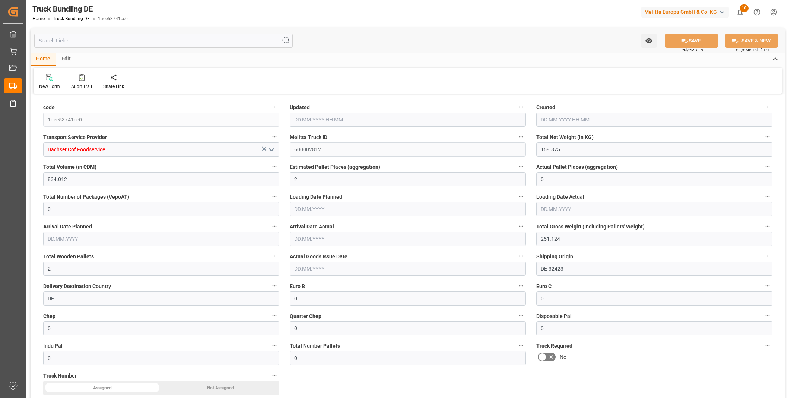
type input "[DATE] 08:23"
type input "[DATE]"
